Goal: Task Accomplishment & Management: Complete application form

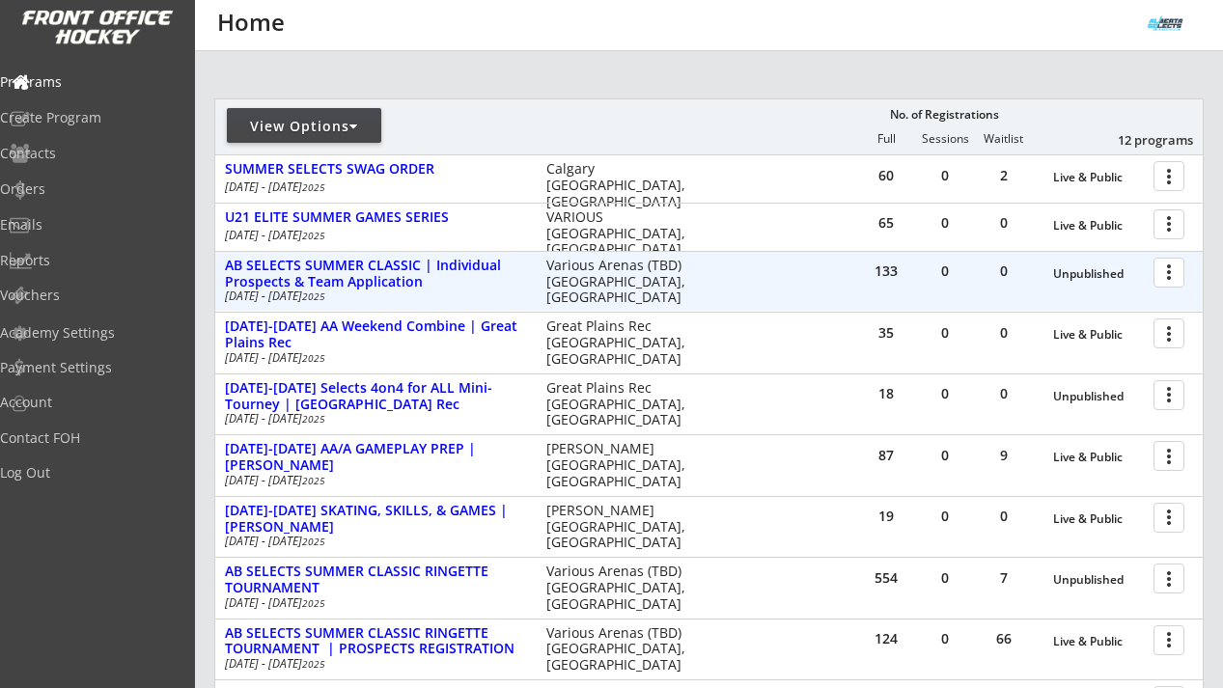
scroll to position [209, 0]
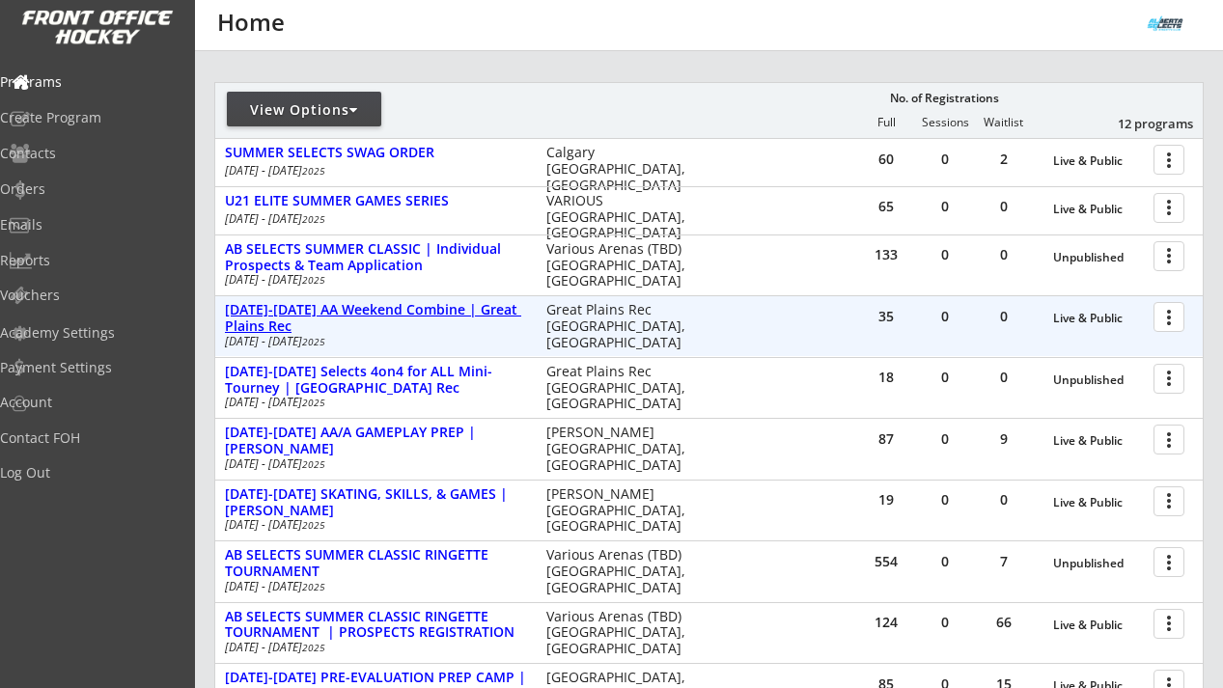
click at [435, 314] on div "[DATE]-[DATE] AA Weekend Combine | Great Plains Rec" at bounding box center [375, 318] width 301 height 33
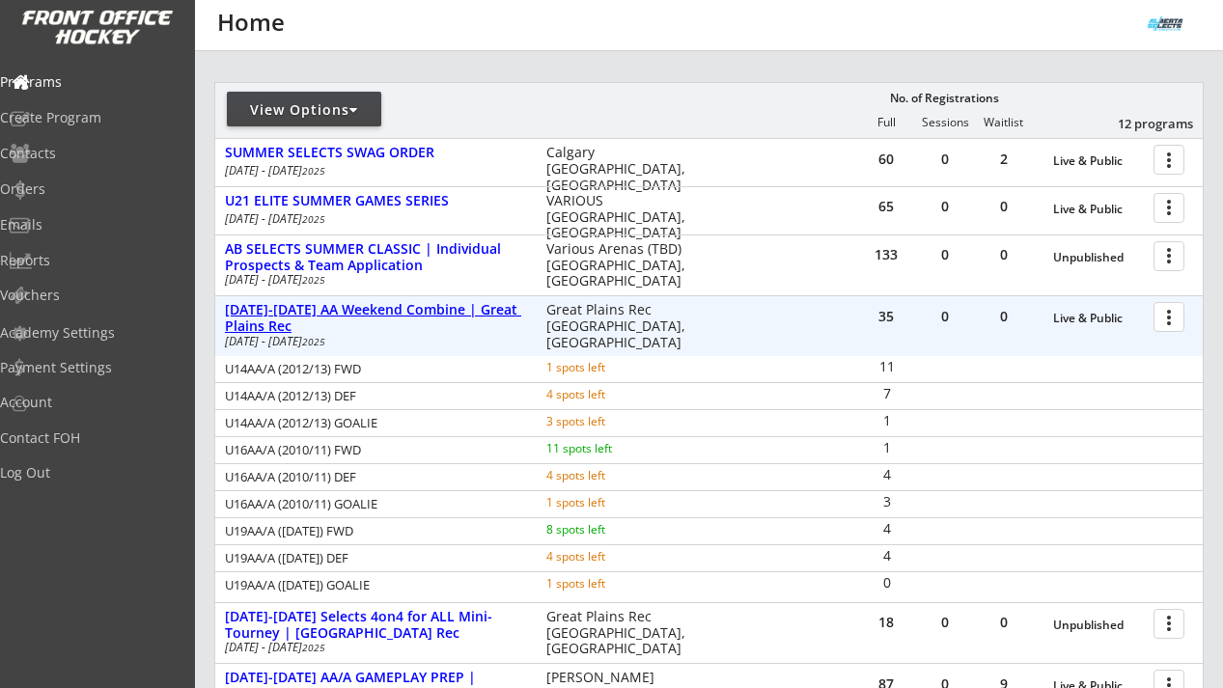
click at [435, 314] on div "[DATE]-[DATE] AA Weekend Combine | Great Plains Rec" at bounding box center [375, 318] width 301 height 33
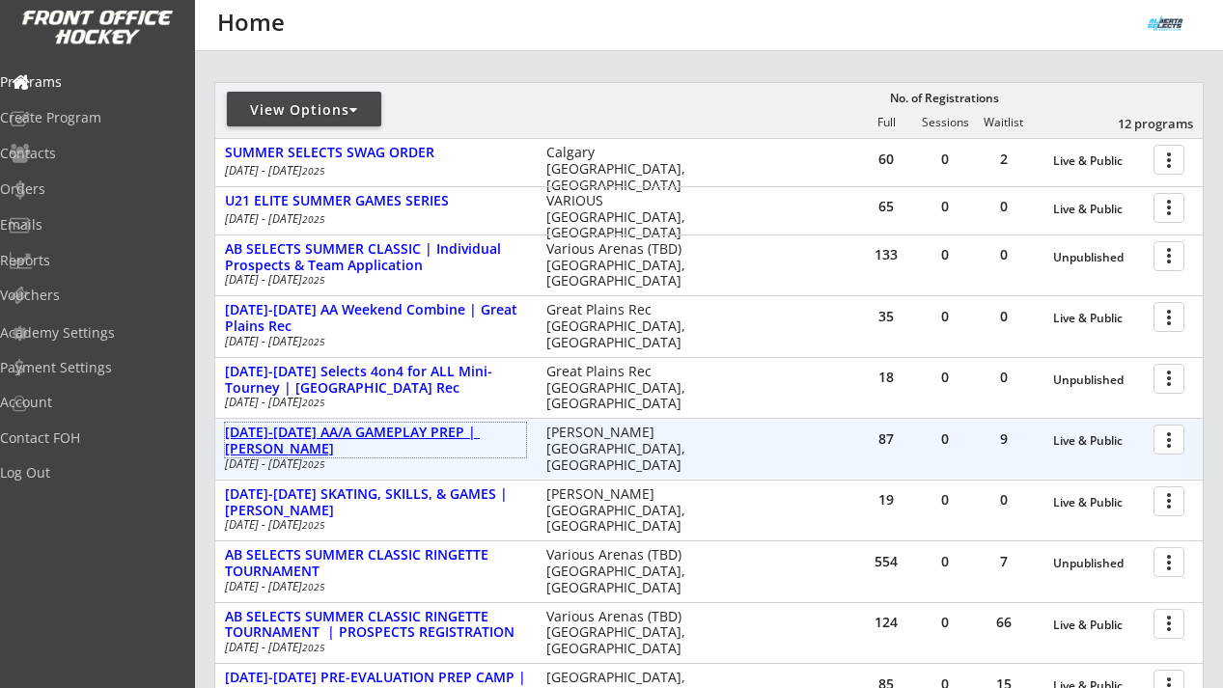
click at [424, 432] on div "[DATE]-[DATE] AA/A GAMEPLAY PREP | [PERSON_NAME]" at bounding box center [375, 441] width 301 height 33
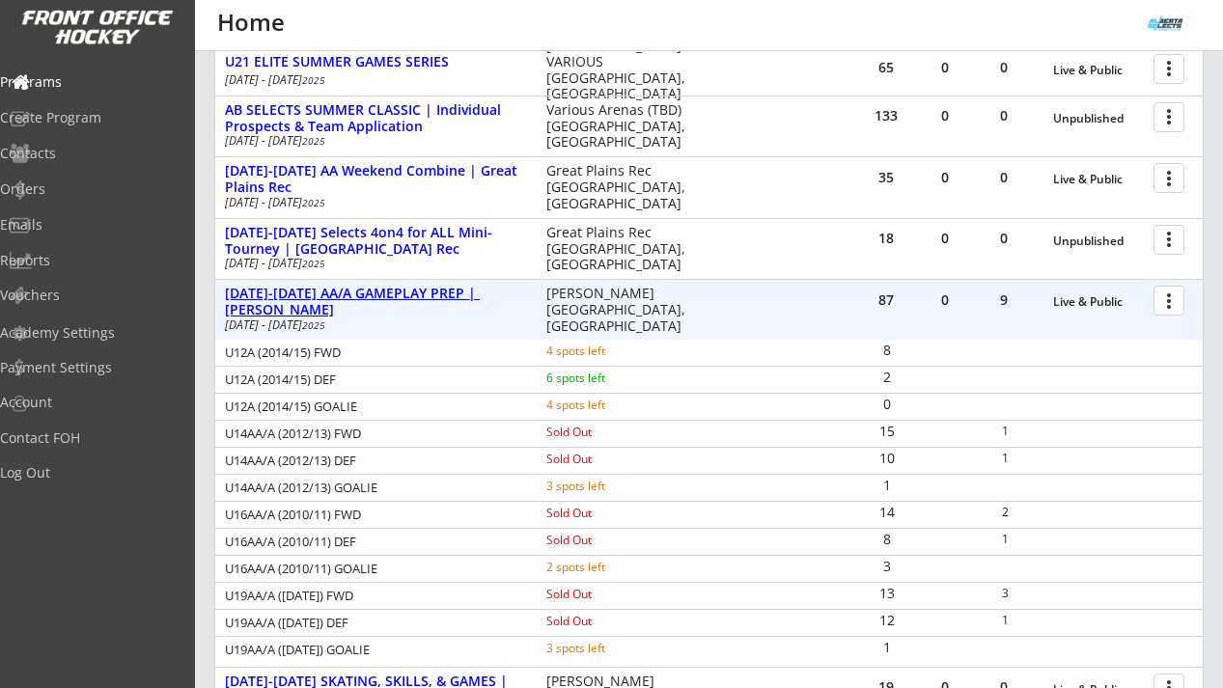
scroll to position [370, 0]
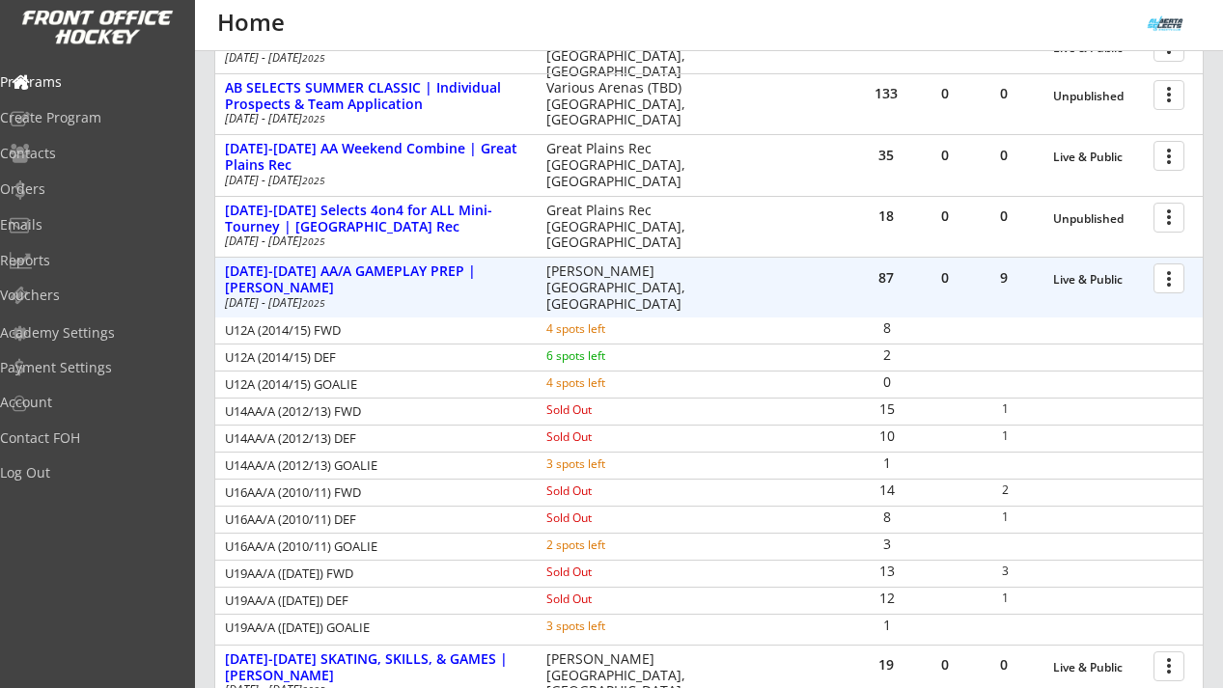
click at [1163, 285] on div at bounding box center [1173, 278] width 34 height 34
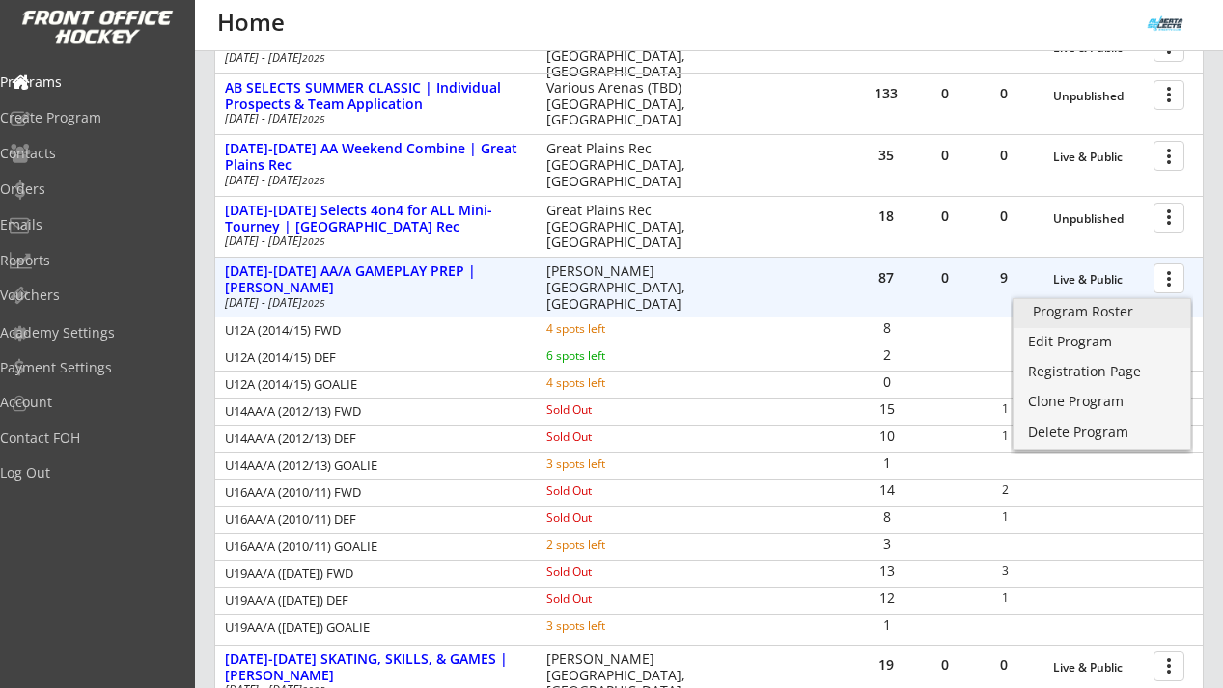
click at [1135, 310] on div "Program Roster" at bounding box center [1102, 312] width 138 height 14
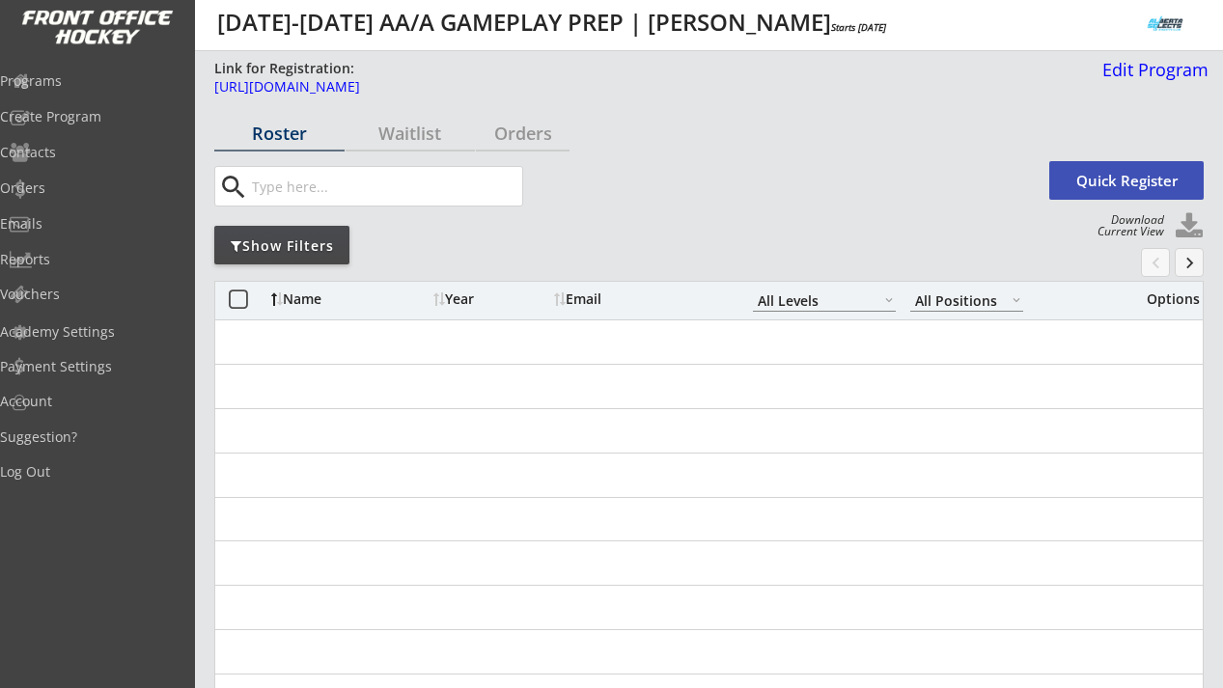
select select ""All Levels""
select select ""All Positions""
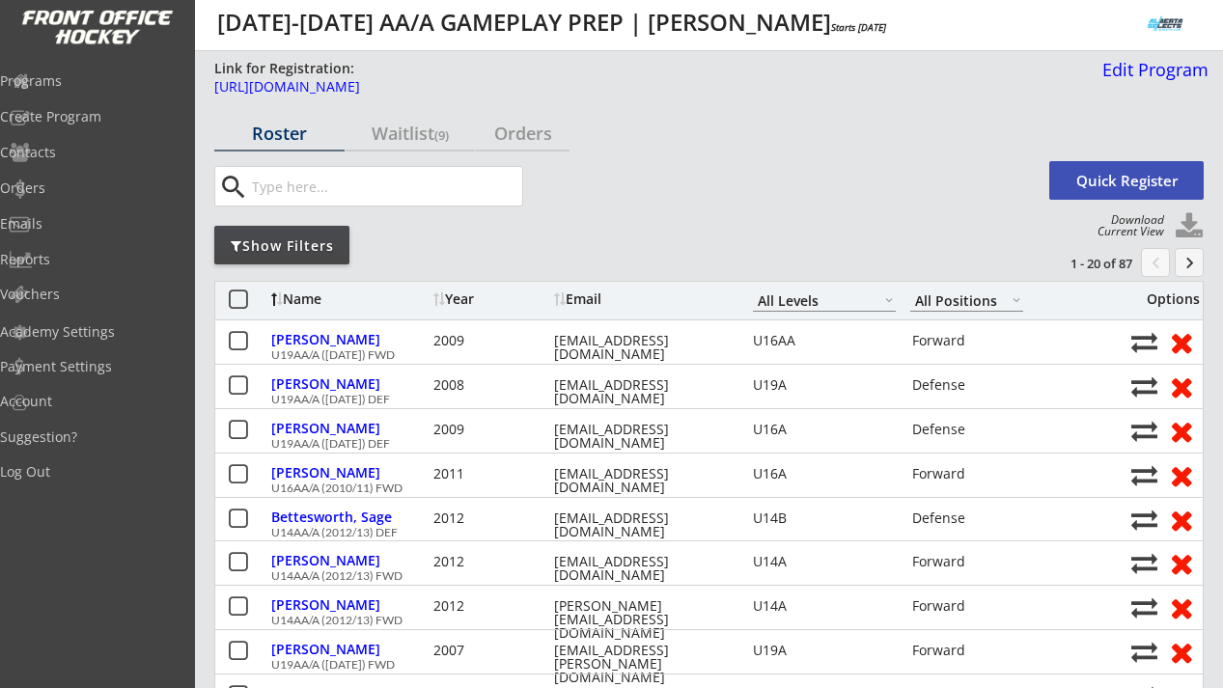
click at [309, 255] on div "Show Filters" at bounding box center [281, 246] width 135 height 19
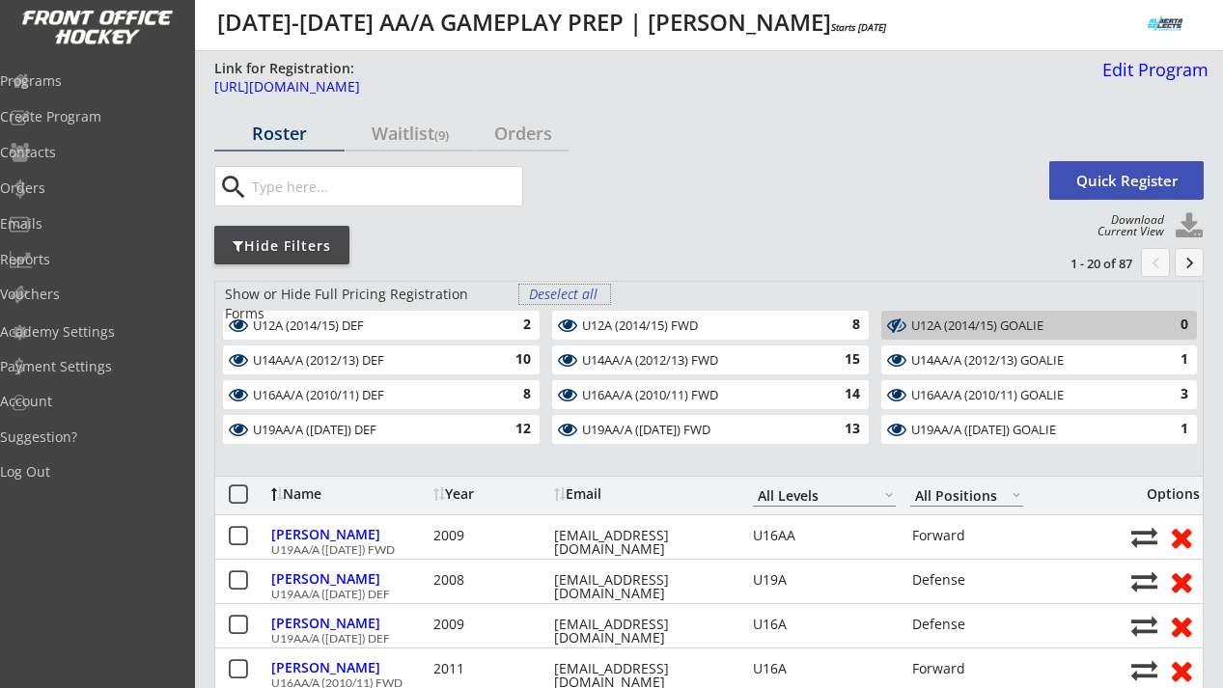
click at [548, 295] on div "Deselect all" at bounding box center [564, 294] width 71 height 19
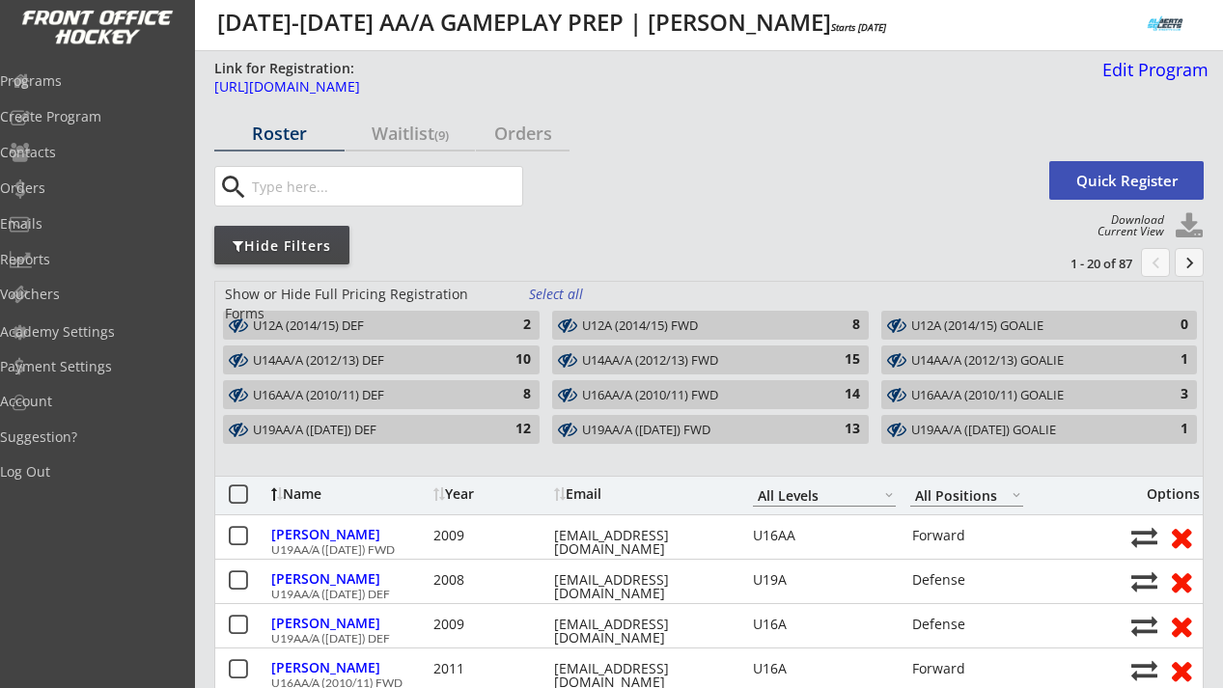
click at [1088, 391] on div "U16AA/A (2010/11) GOALIE" at bounding box center [1029, 395] width 234 height 15
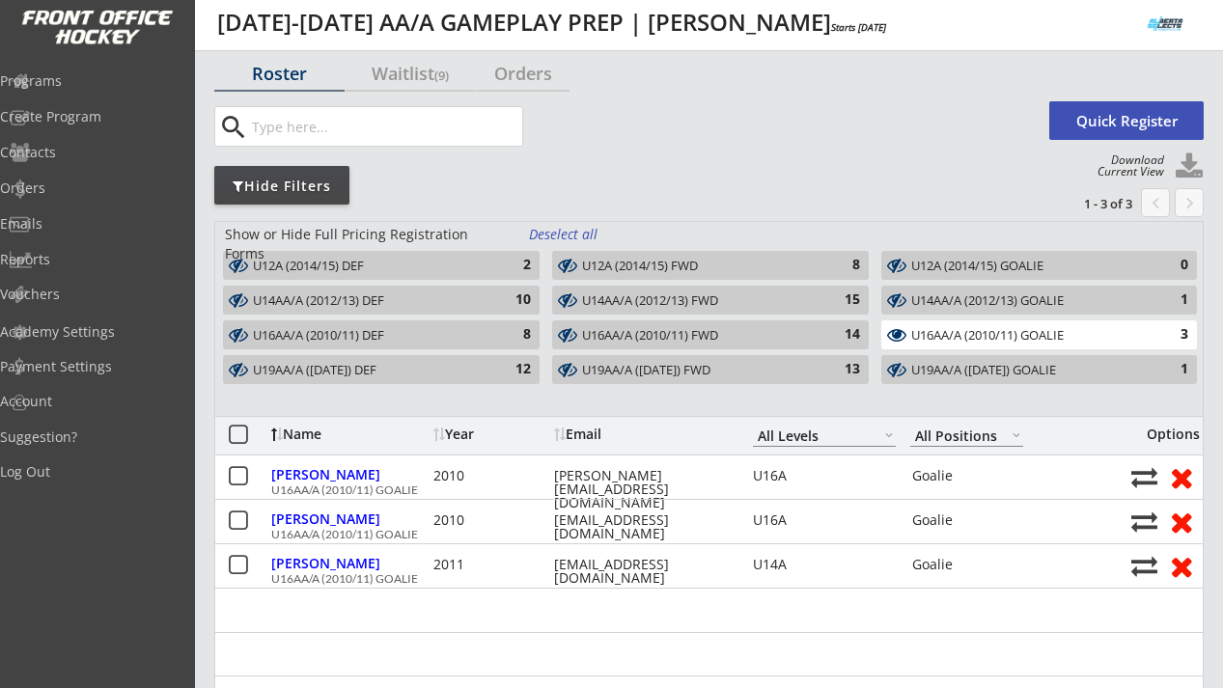
scroll to position [62, 0]
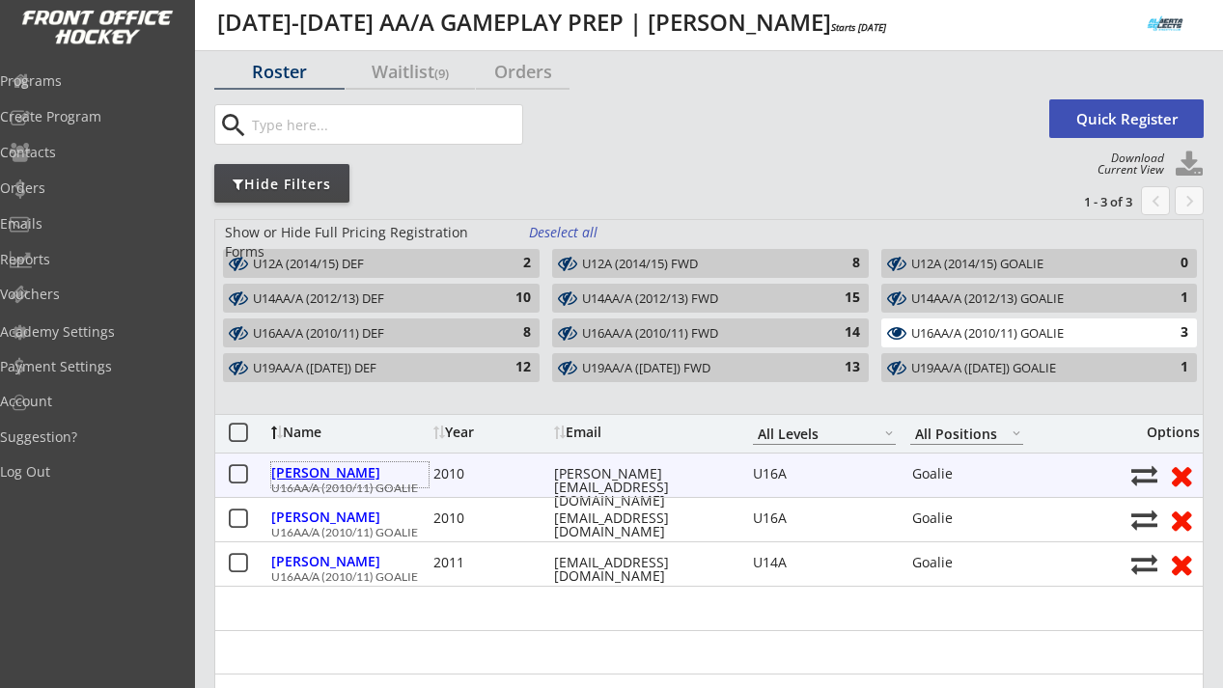
click at [353, 472] on div "Hafichuk, Claire" at bounding box center [349, 473] width 157 height 14
select select ""Goalie""
select select ""U16A""
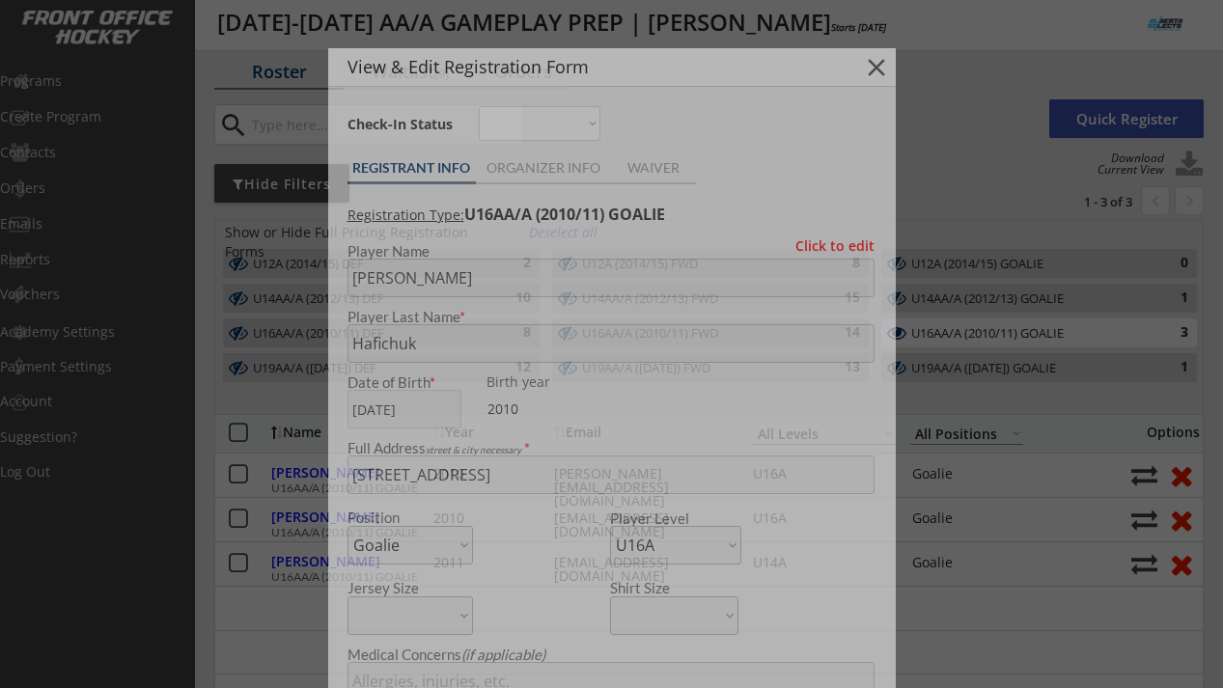
type input "Female"
type input "NWU16B"
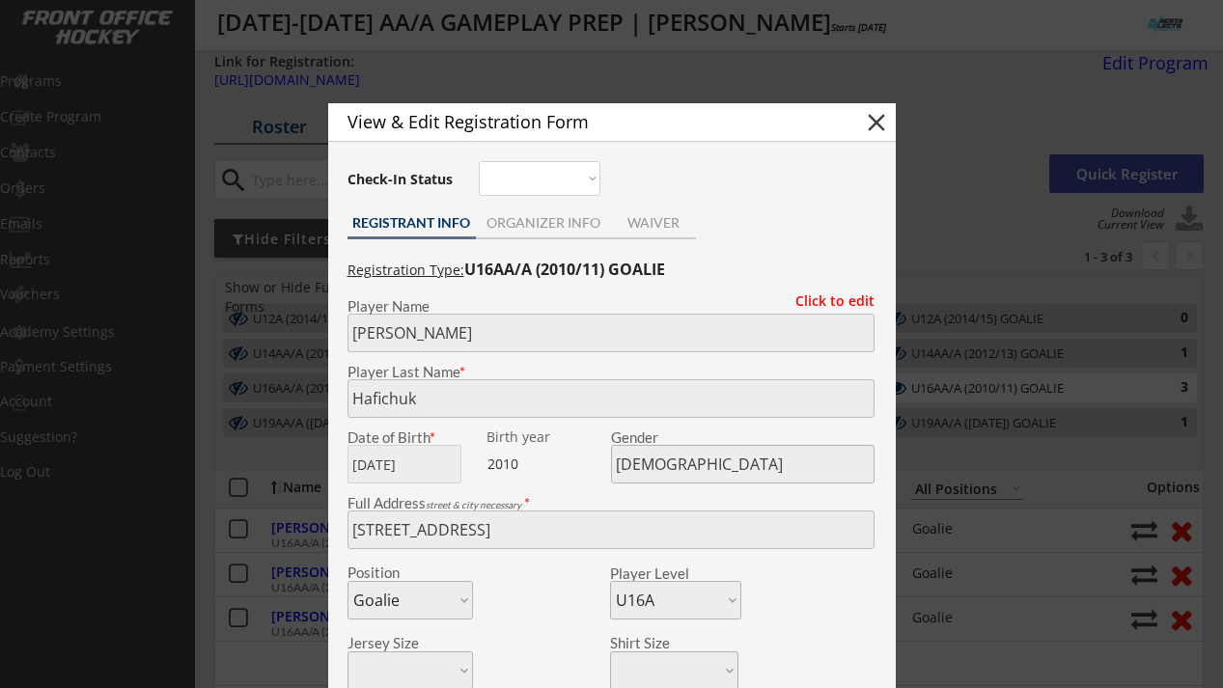
scroll to position [5, 0]
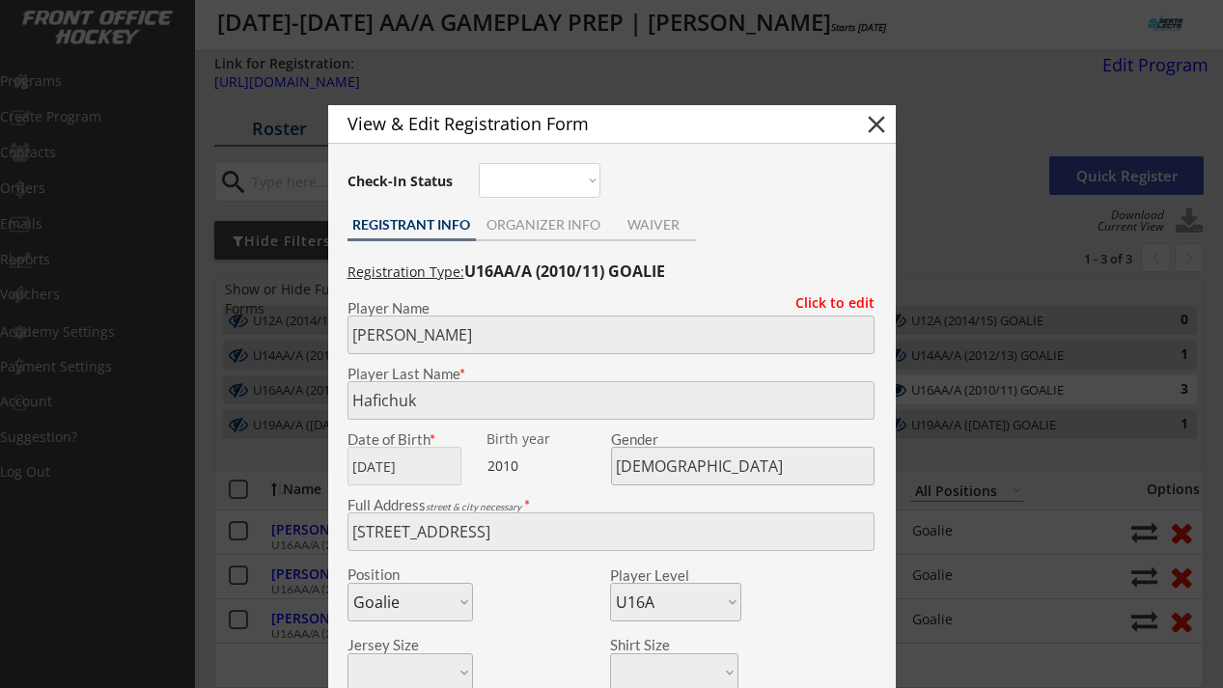
click at [871, 127] on button "close" at bounding box center [876, 124] width 29 height 29
select select ""PLACEHOLDER_1427118222253""
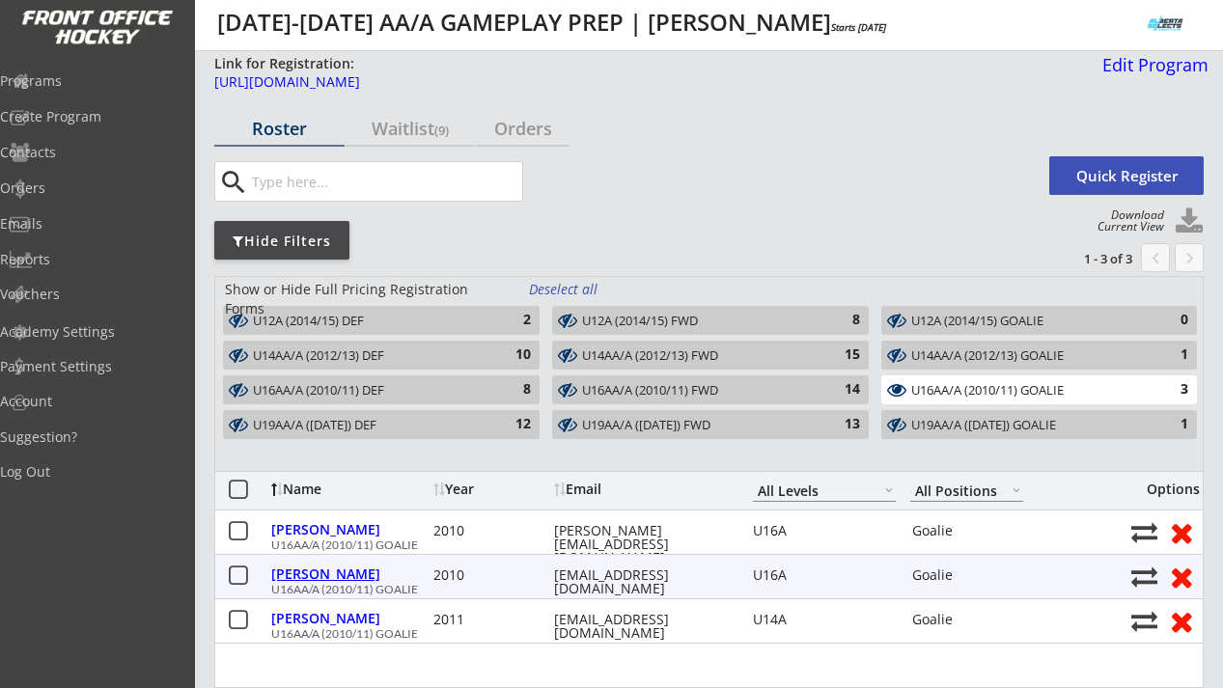
click at [331, 579] on div "Patterson, Rowan" at bounding box center [349, 575] width 157 height 14
type input "Rowan"
type input "Patterson"
type input "08/03/2010"
type input "Female"
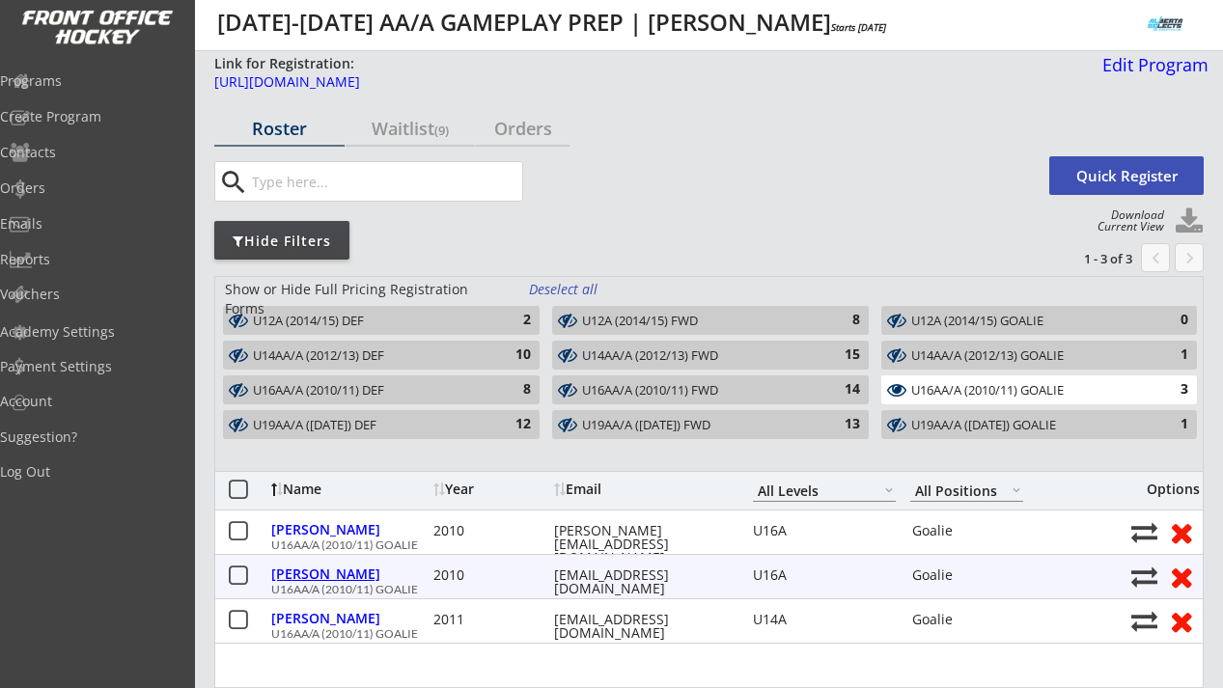
type input "627 Willow Brook Dr SE, Calgary, AB T2J 1N6, Canada"
select select ""Goalie""
select select ""U16A""
type input "Cathy Patterson"
type input "(403) 921-3495"
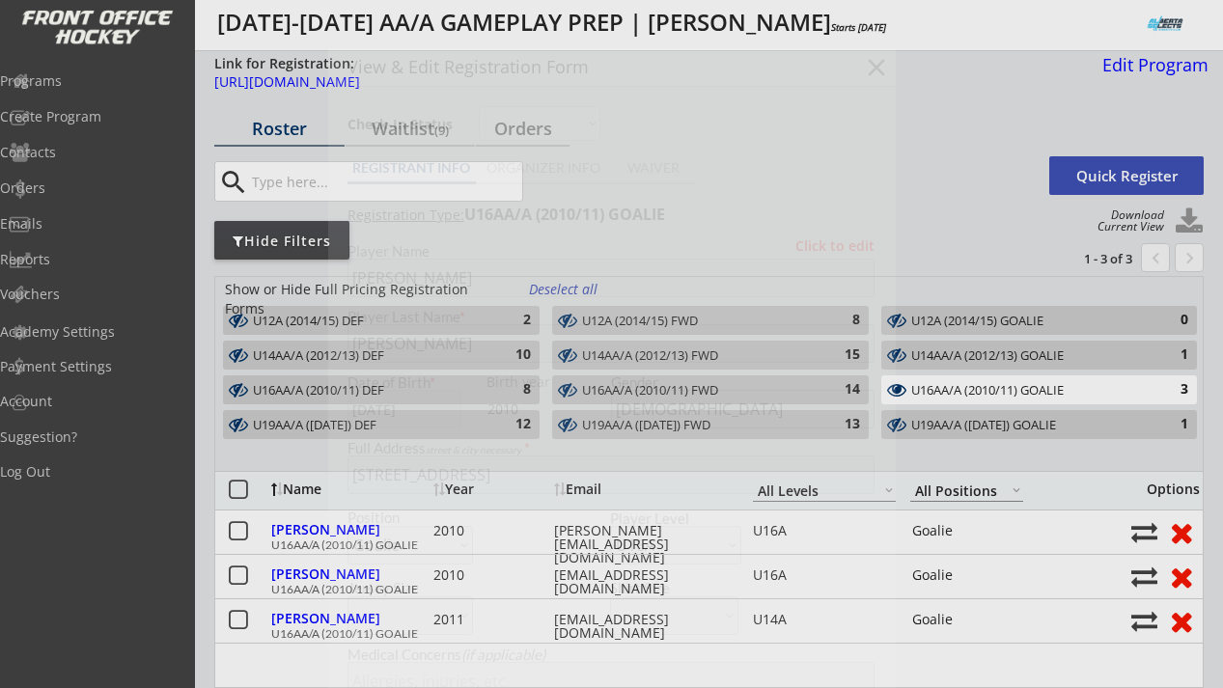
type input "BowView 16A"
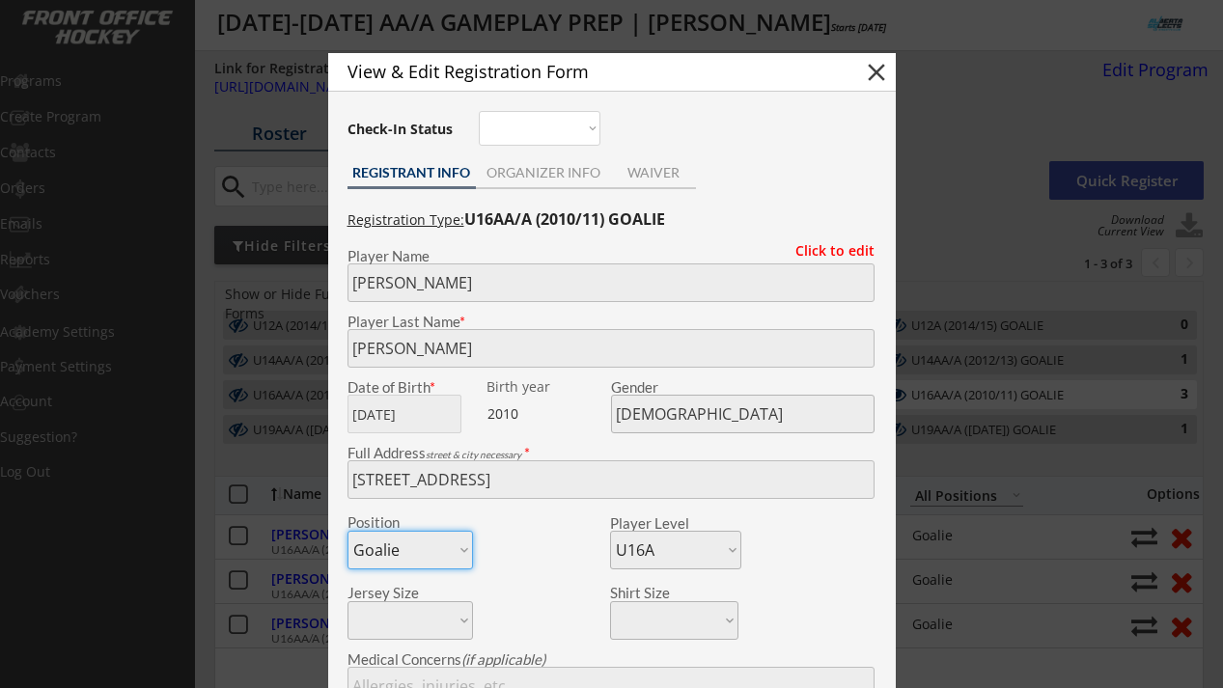
scroll to position [0, 0]
click at [870, 73] on button "close" at bounding box center [876, 72] width 29 height 29
select select ""PLACEHOLDER_1427118222253""
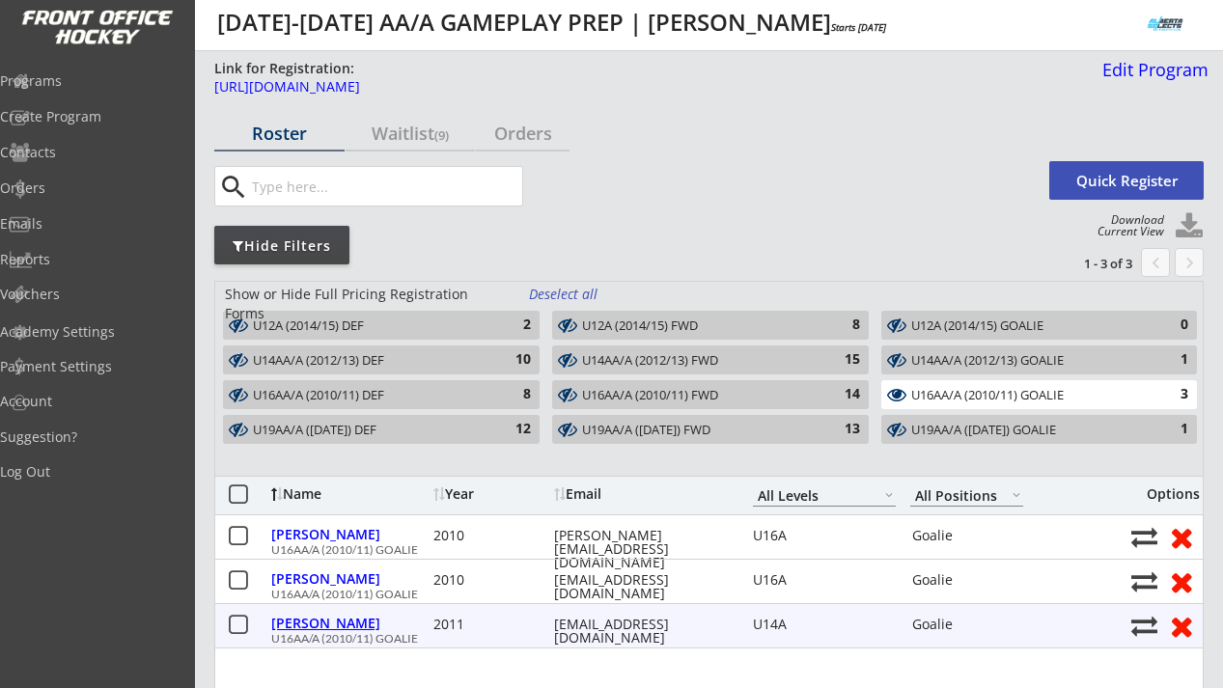
click at [313, 624] on div "Wyton, Ali" at bounding box center [349, 624] width 157 height 14
type input "Ali"
type input "Wyton"
type input "09/04/2011"
type input "Female"
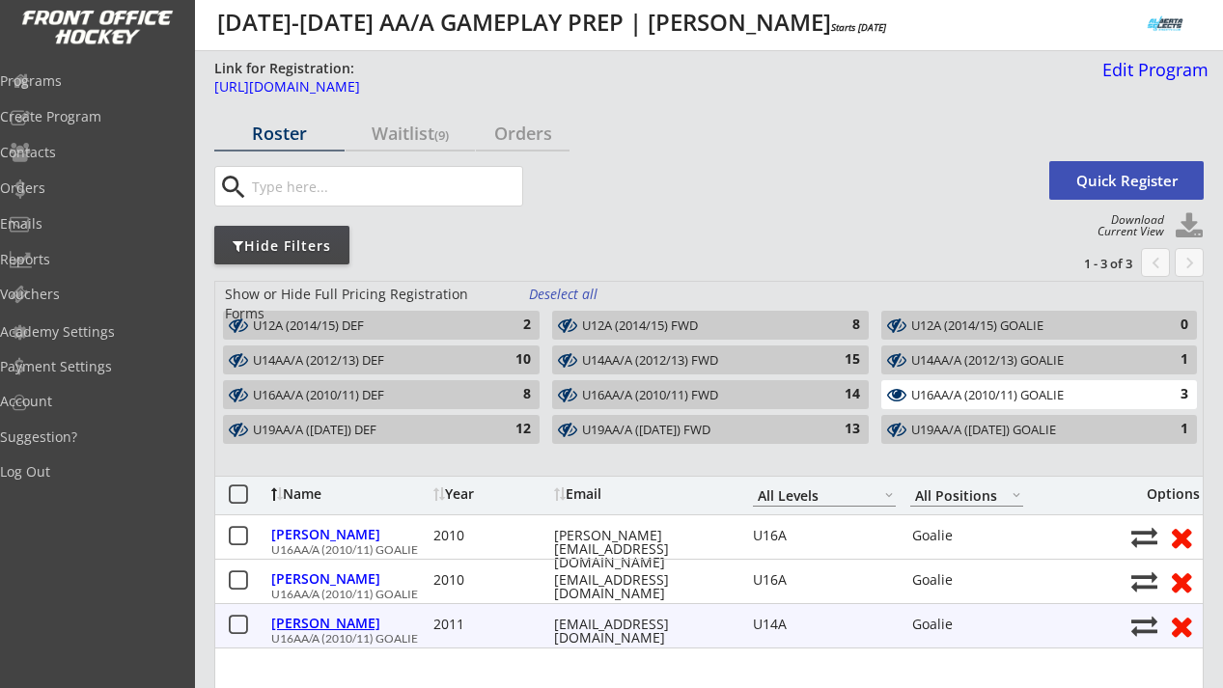
type input "2611 Lionel Crescent SW, Calgary, AB T3E 6B1, Canada"
select select ""Goalie""
select select ""U14A""
type input "Ginette Wyton"
type input "(403) 815-5331"
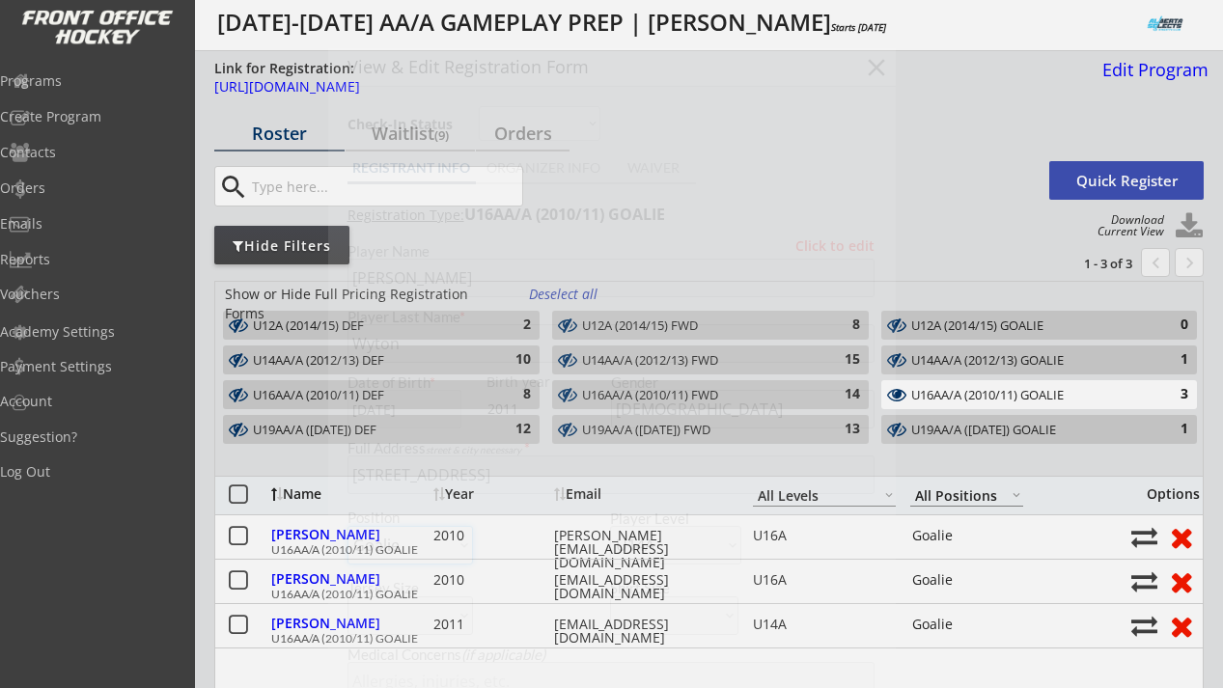
type input "U14A"
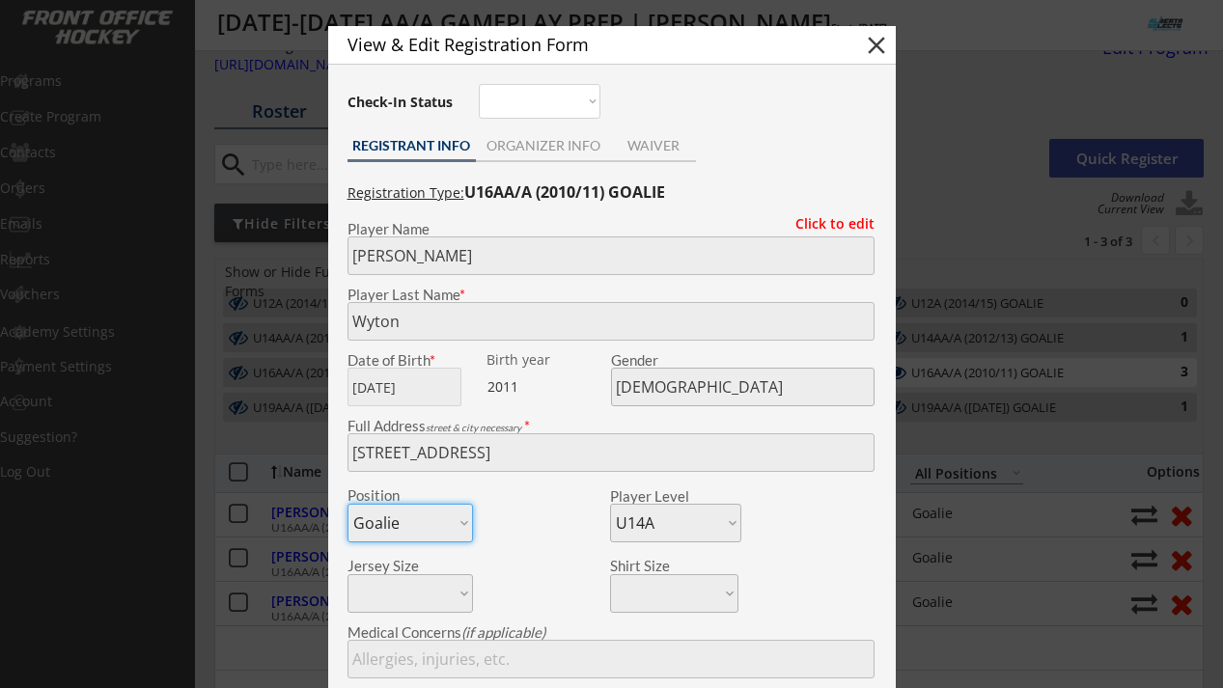
scroll to position [10, 0]
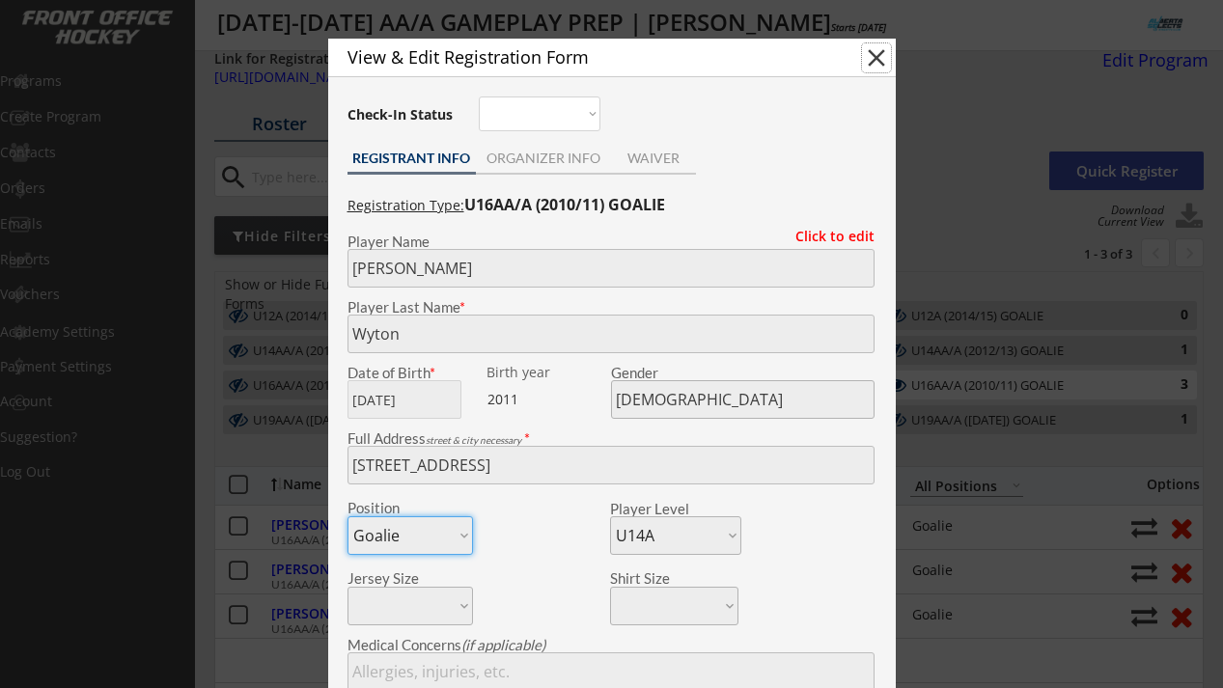
click at [876, 64] on button "close" at bounding box center [876, 57] width 29 height 29
select select ""PLACEHOLDER_1427118222253""
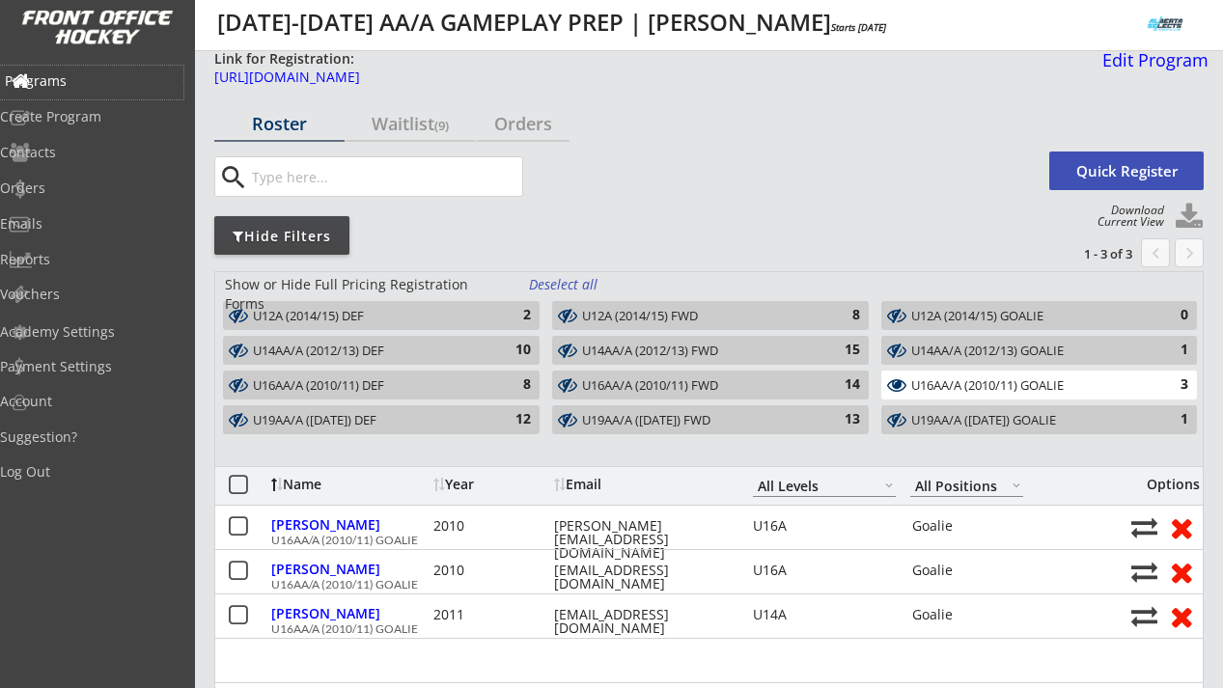
click at [91, 81] on div "Programs" at bounding box center [92, 81] width 174 height 14
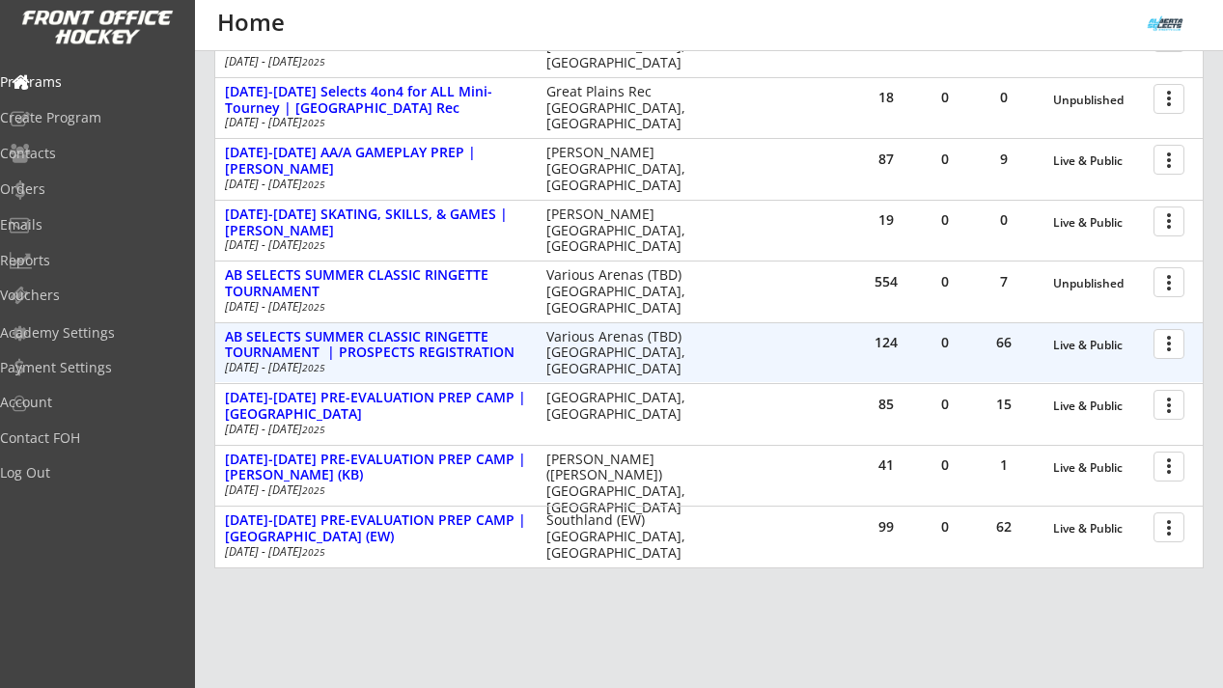
scroll to position [545, 0]
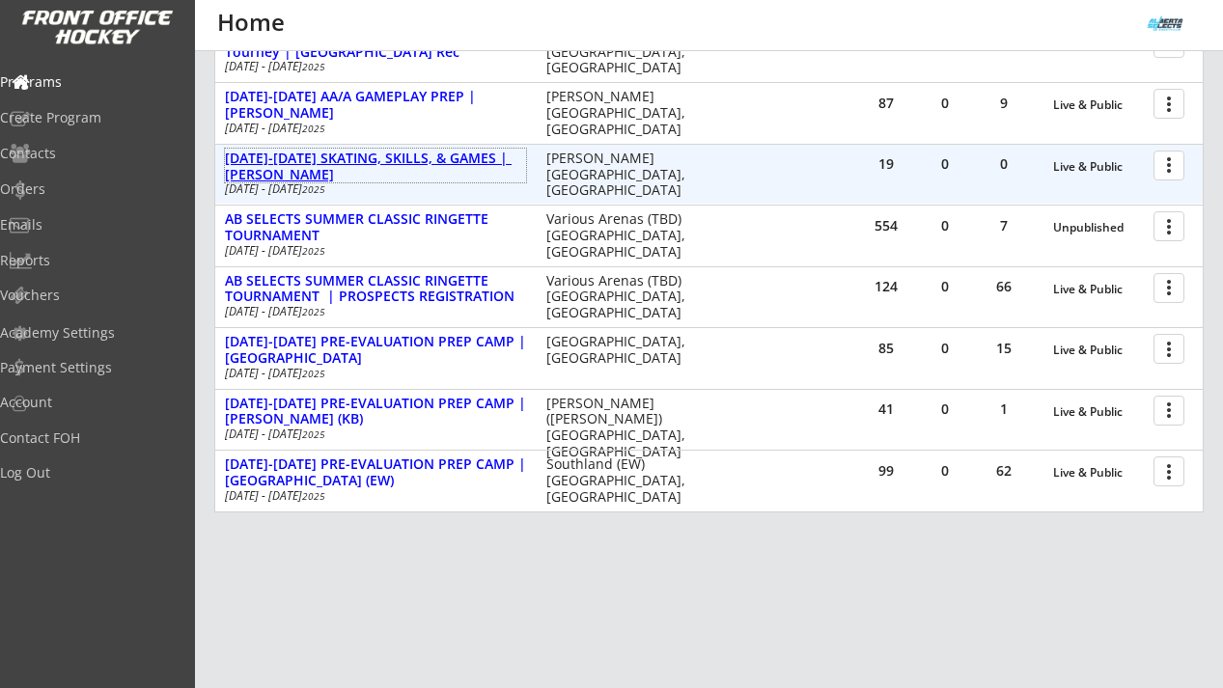
click at [446, 154] on div "[DATE]-[DATE] SKATING, SKILLS, & GAMES | [PERSON_NAME]" at bounding box center [375, 167] width 301 height 33
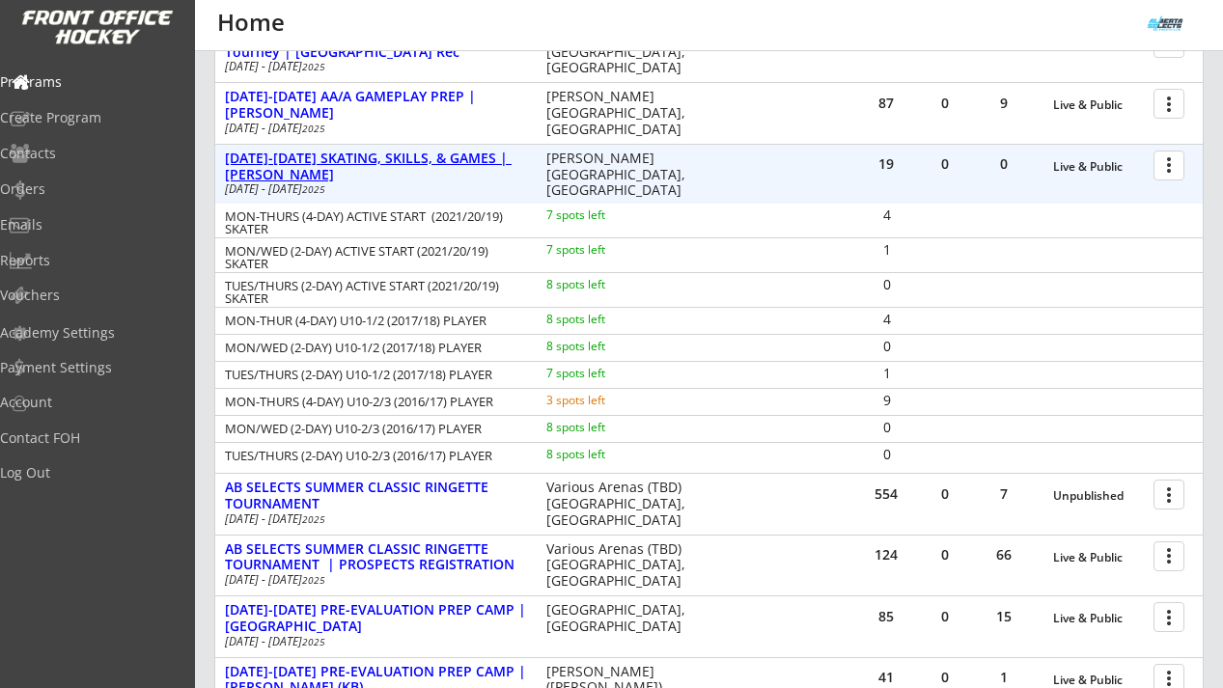
click at [446, 154] on div "[DATE]-[DATE] SKATING, SKILLS, & GAMES | [PERSON_NAME]" at bounding box center [375, 167] width 301 height 33
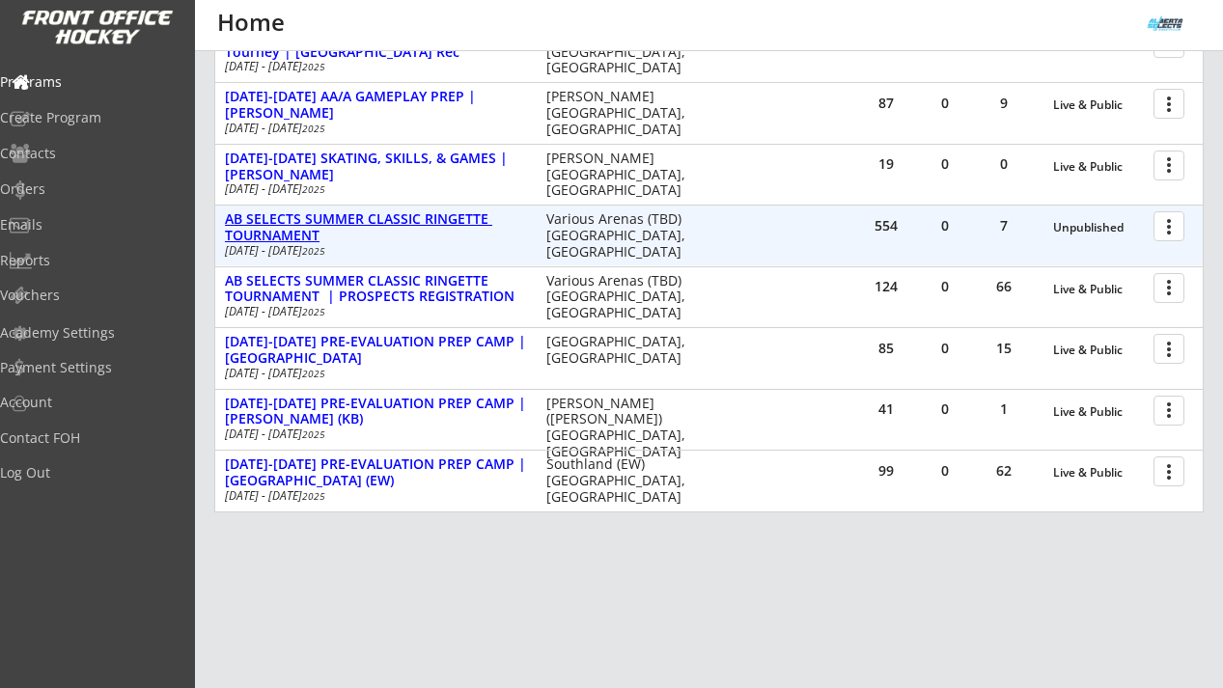
scroll to position [423, 0]
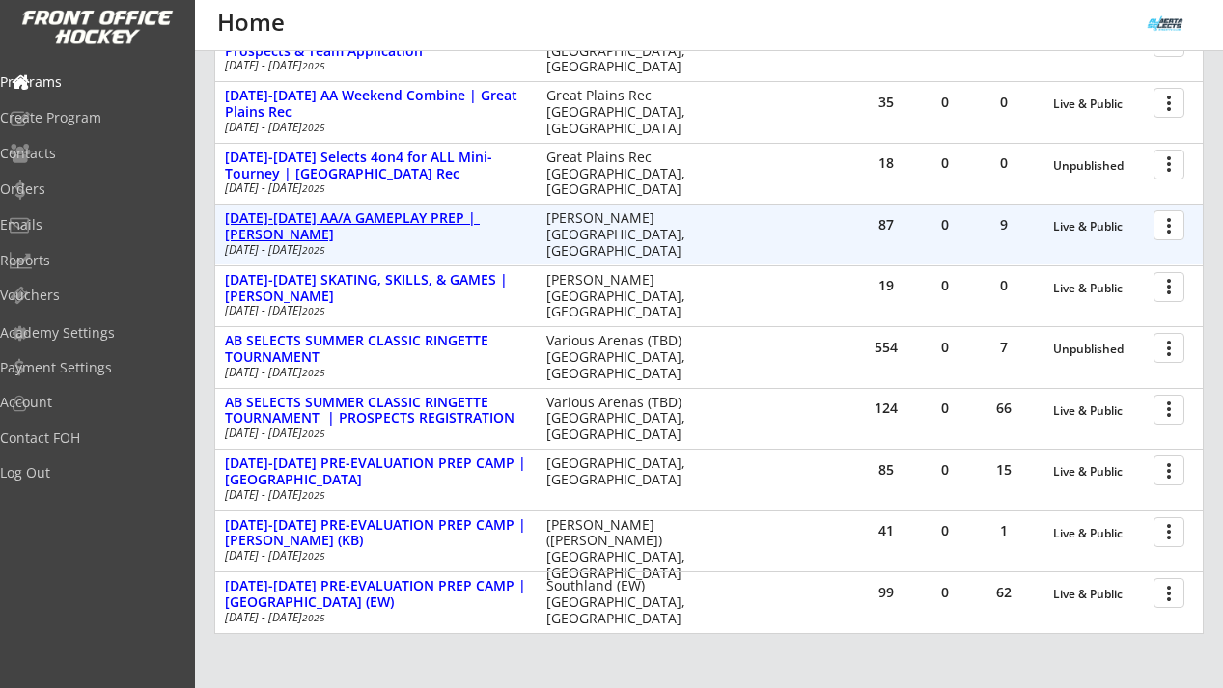
click at [440, 219] on div "[DATE]-[DATE] AA/A GAMEPLAY PREP | [PERSON_NAME]" at bounding box center [375, 227] width 301 height 33
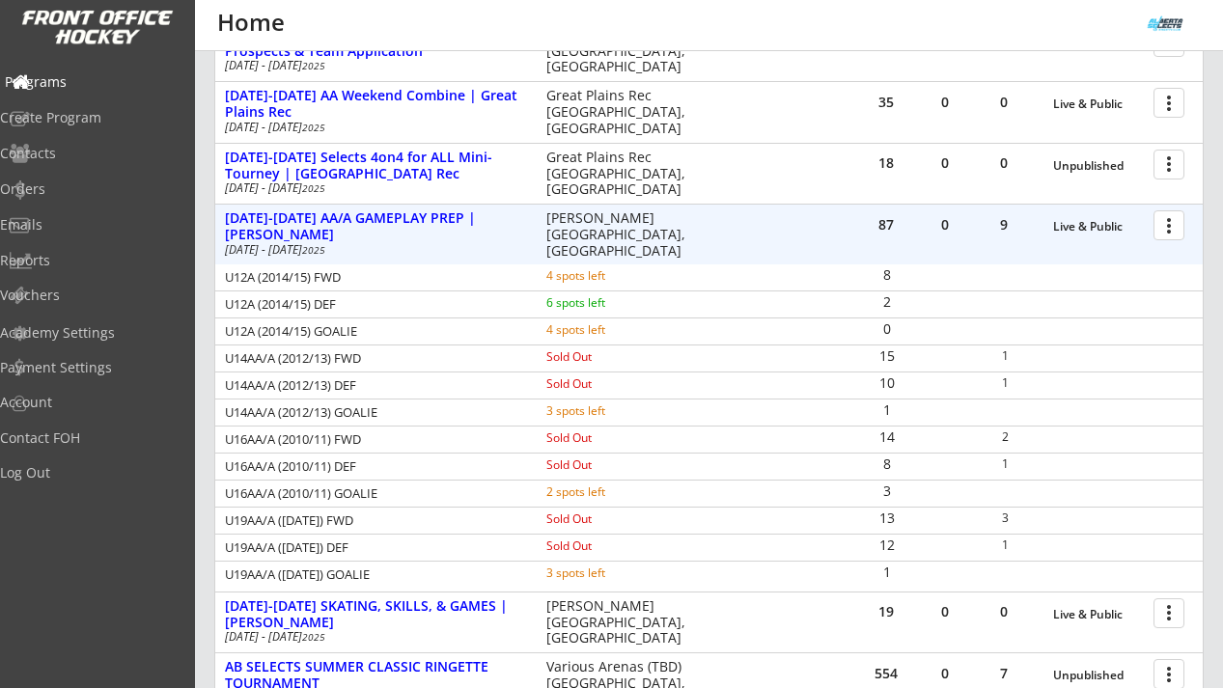
click at [95, 83] on div "Programs" at bounding box center [92, 82] width 174 height 14
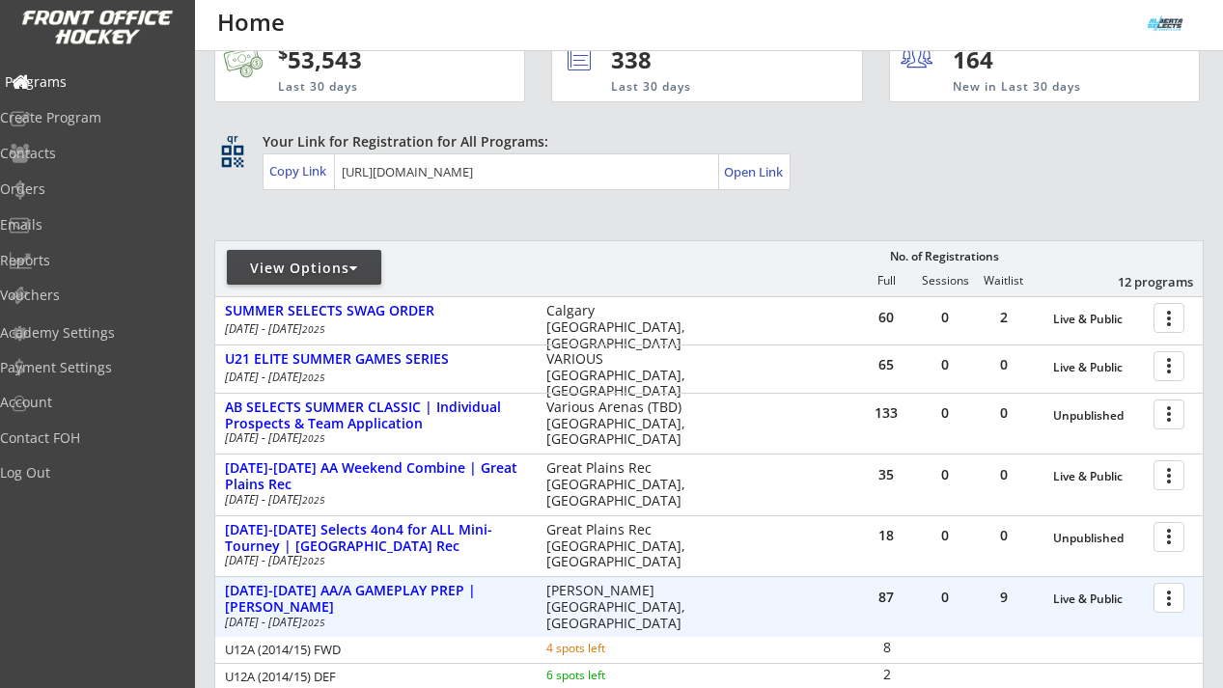
scroll to position [0, 0]
